Goal: Find contact information: Find contact information

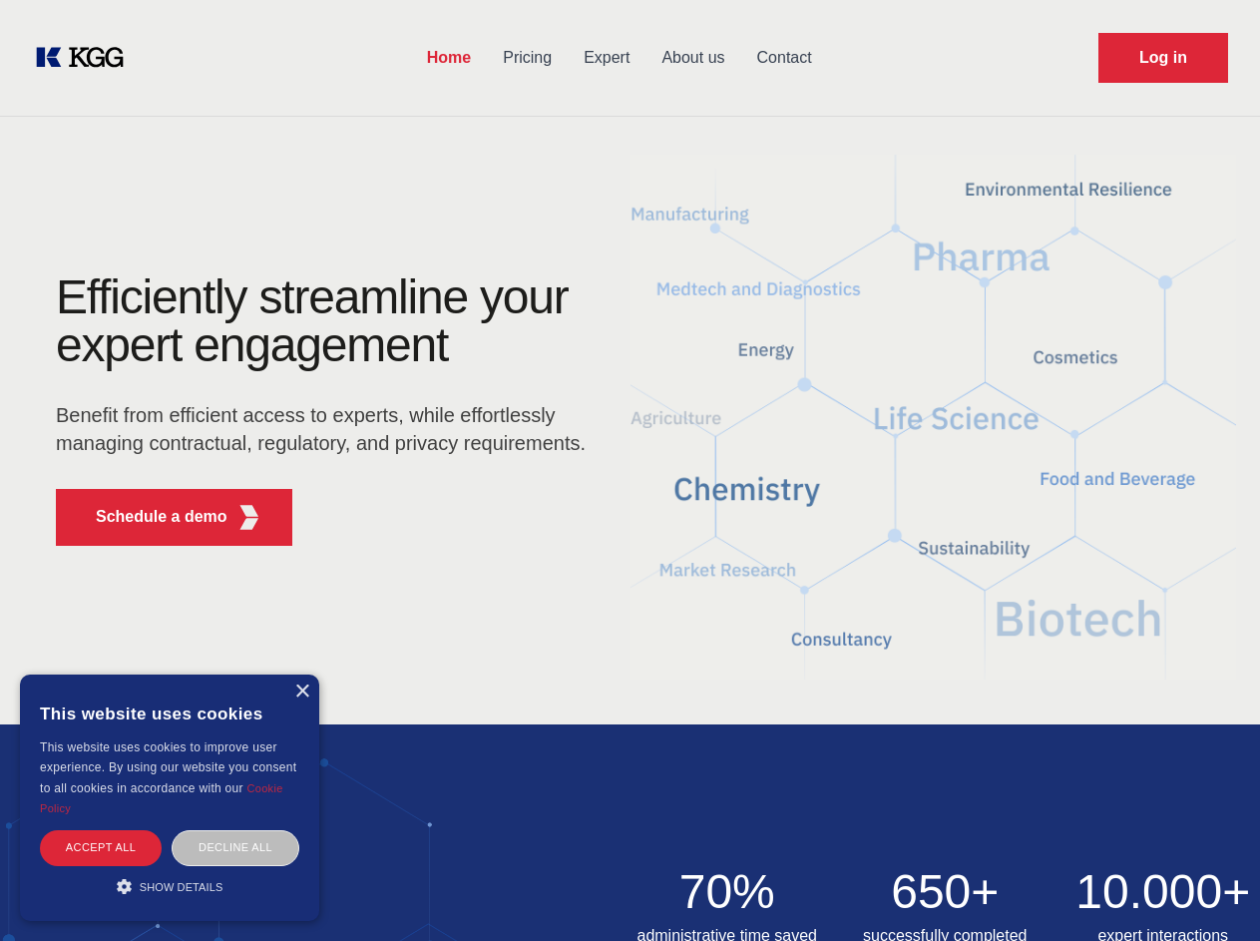
click at [629, 470] on div "Efficiently streamline your expert engagement Benefit from efficient access to …" at bounding box center [327, 417] width 606 height 288
click at [150, 517] on p "Schedule a demo" at bounding box center [162, 517] width 132 height 24
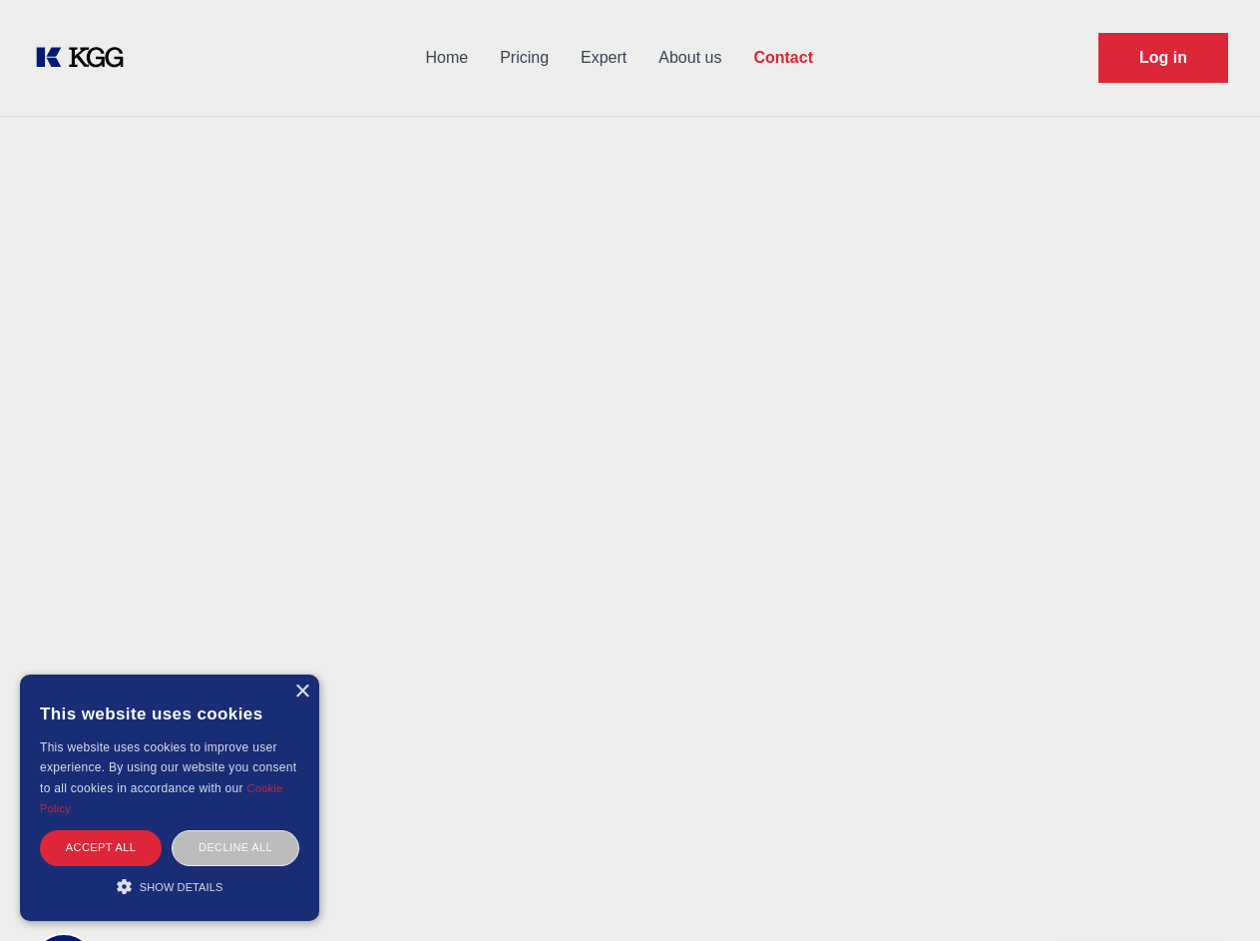
click at [301, 691] on div "× This website uses cookies This website uses cookies to improve user experienc…" at bounding box center [169, 797] width 299 height 246
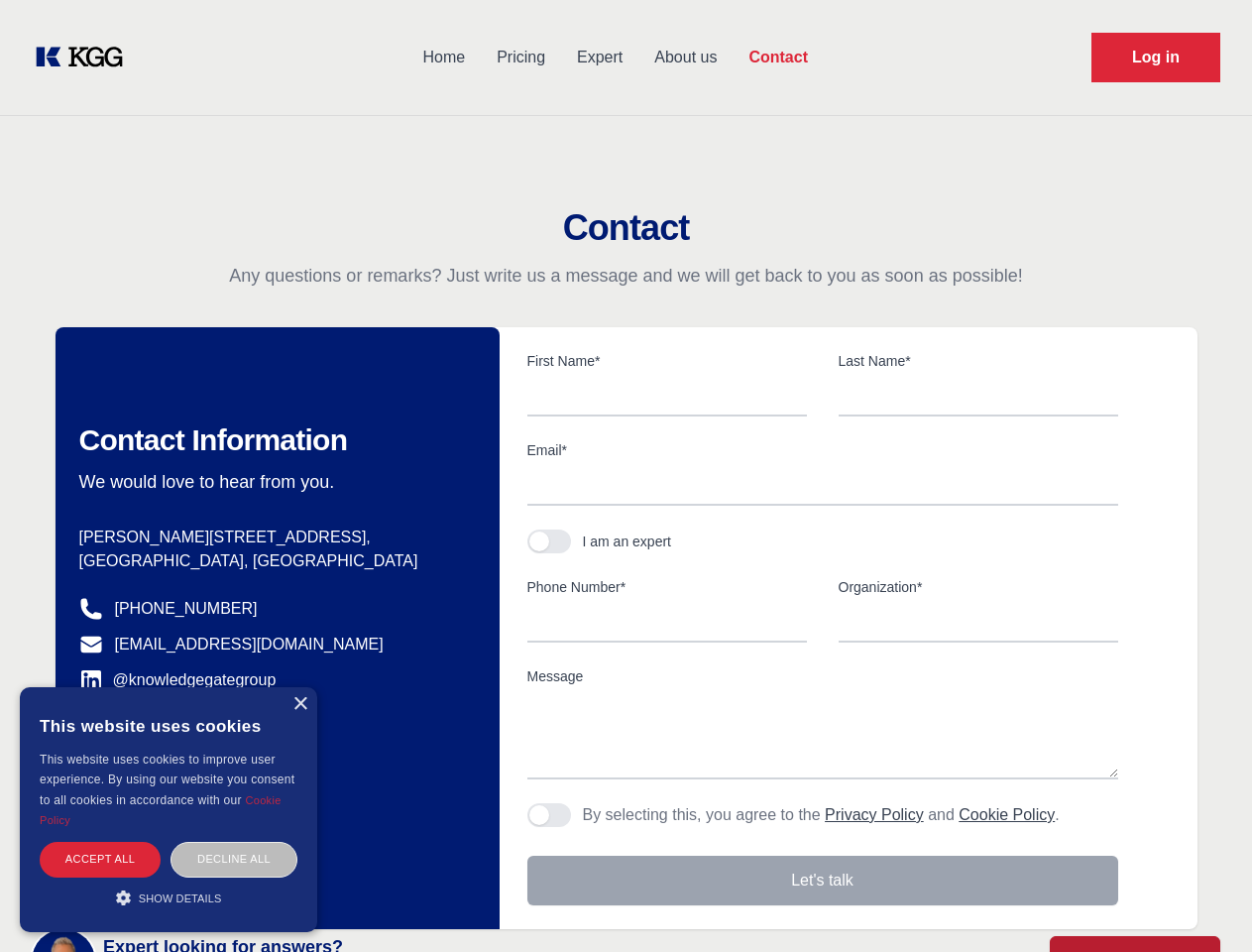
click at [100, 842] on div "Accept all" at bounding box center [100, 859] width 121 height 35
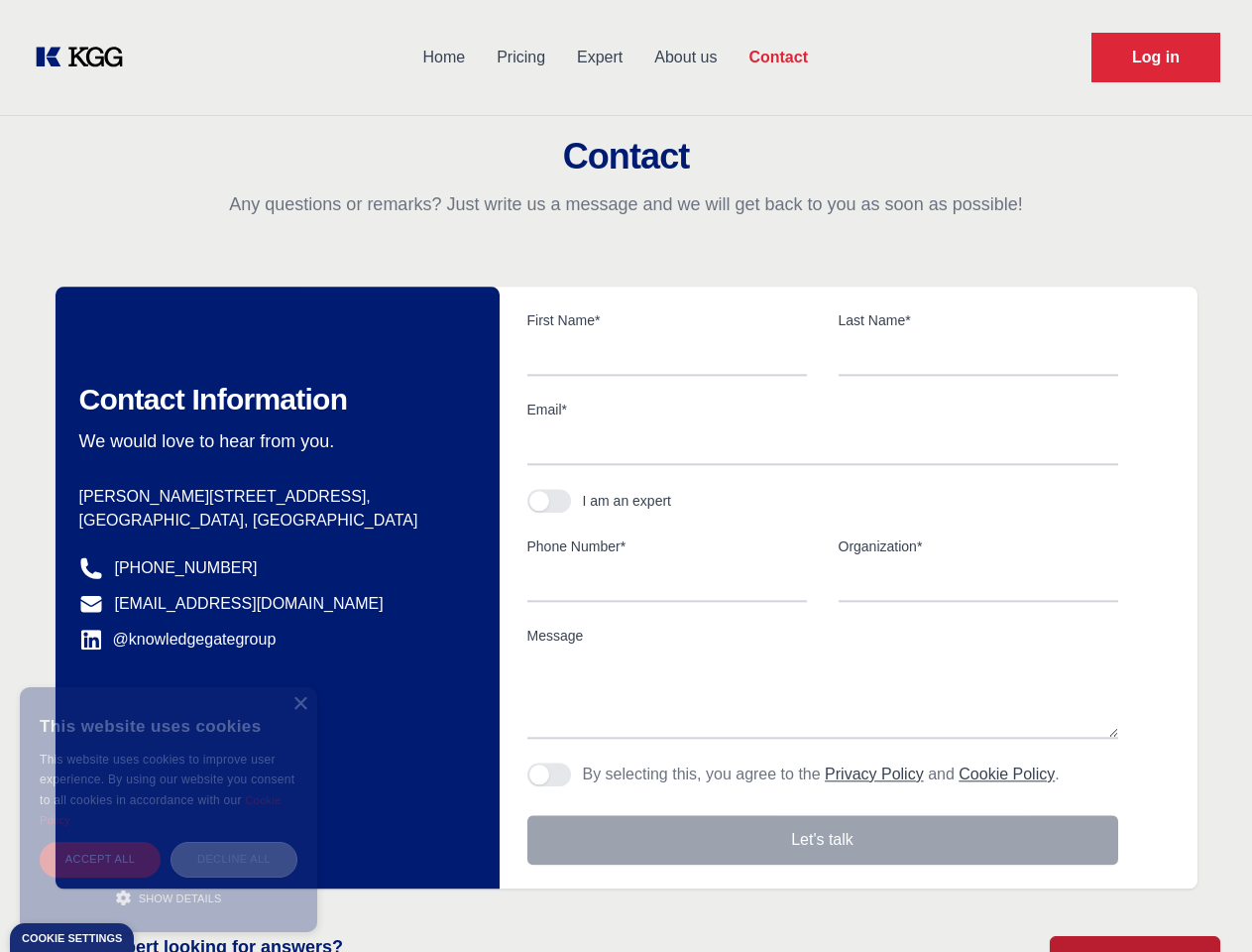
click at [234, 842] on div "Decline all" at bounding box center [235, 859] width 127 height 35
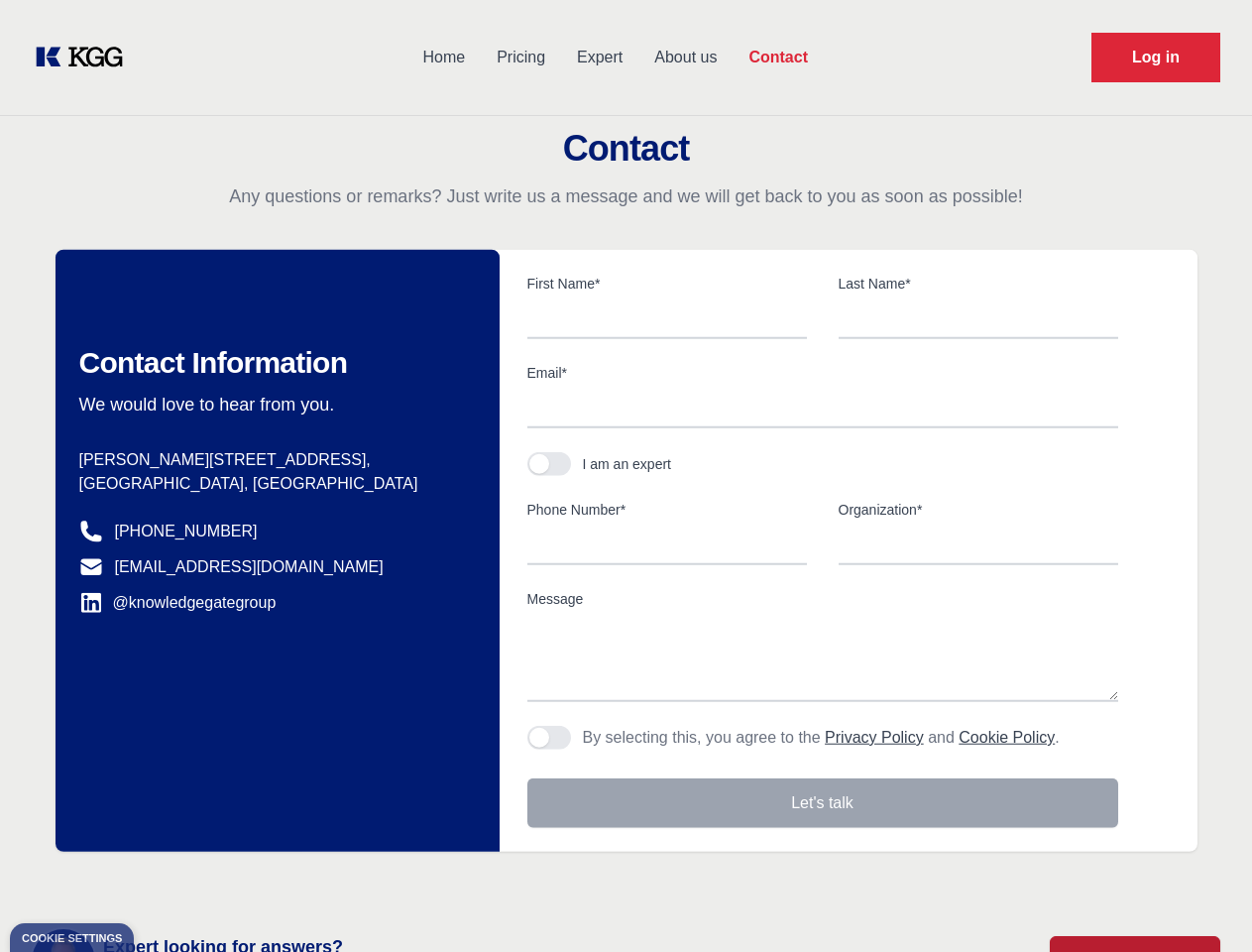
click at [169, 880] on main "Contact Any questions or remarks? Just write us a message and we will get back …" at bounding box center [626, 516] width 1252 height 1031
